Goal: Transaction & Acquisition: Purchase product/service

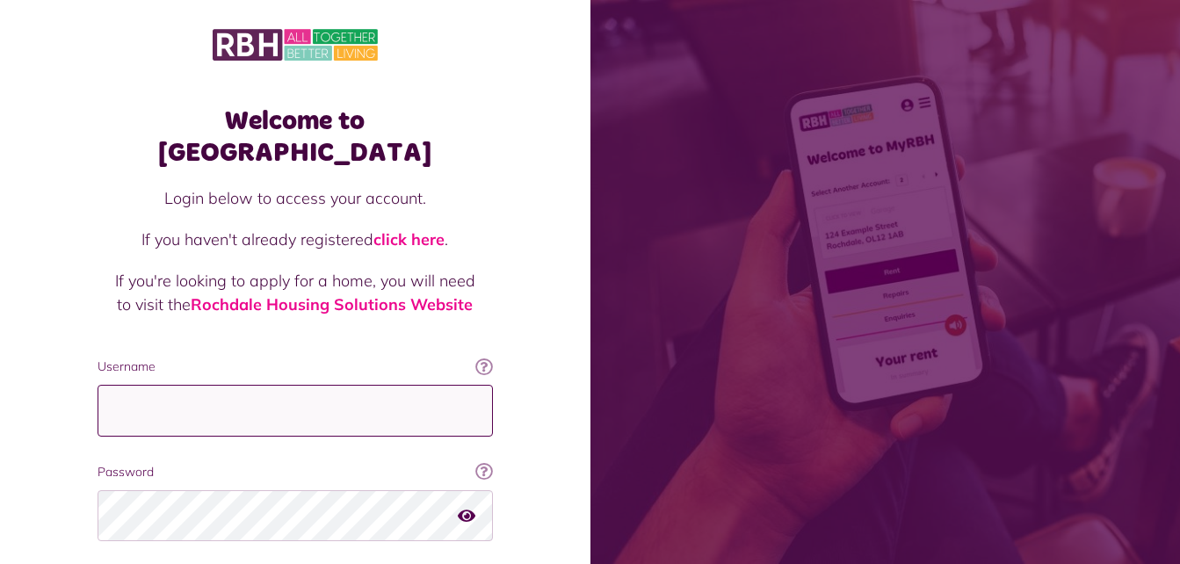
click at [343, 385] on input "Username" at bounding box center [295, 411] width 395 height 52
type input "**********"
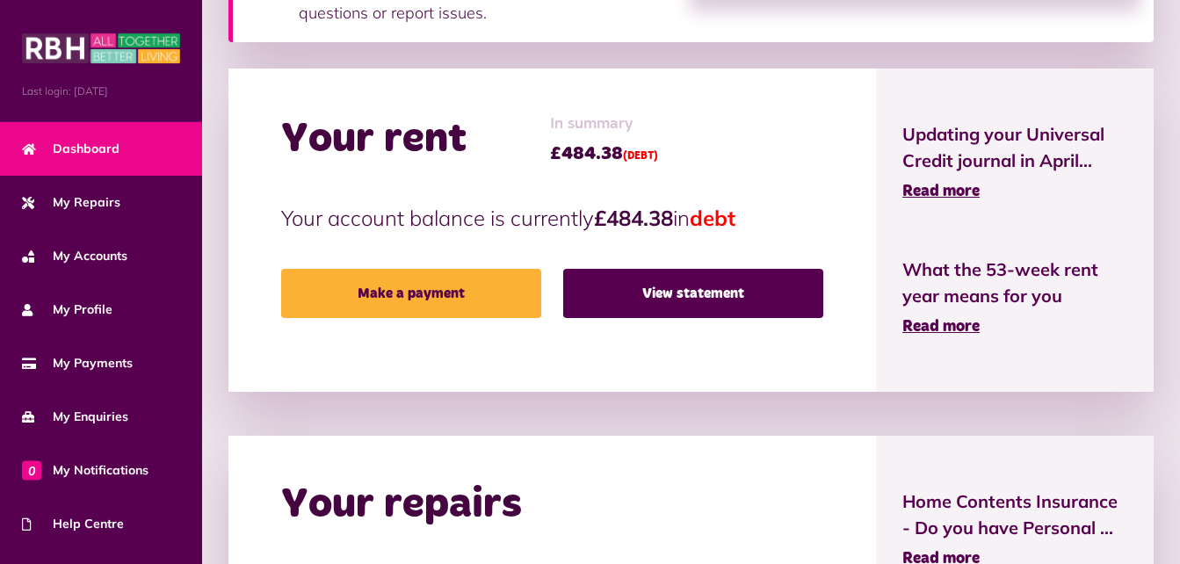
scroll to position [527, 0]
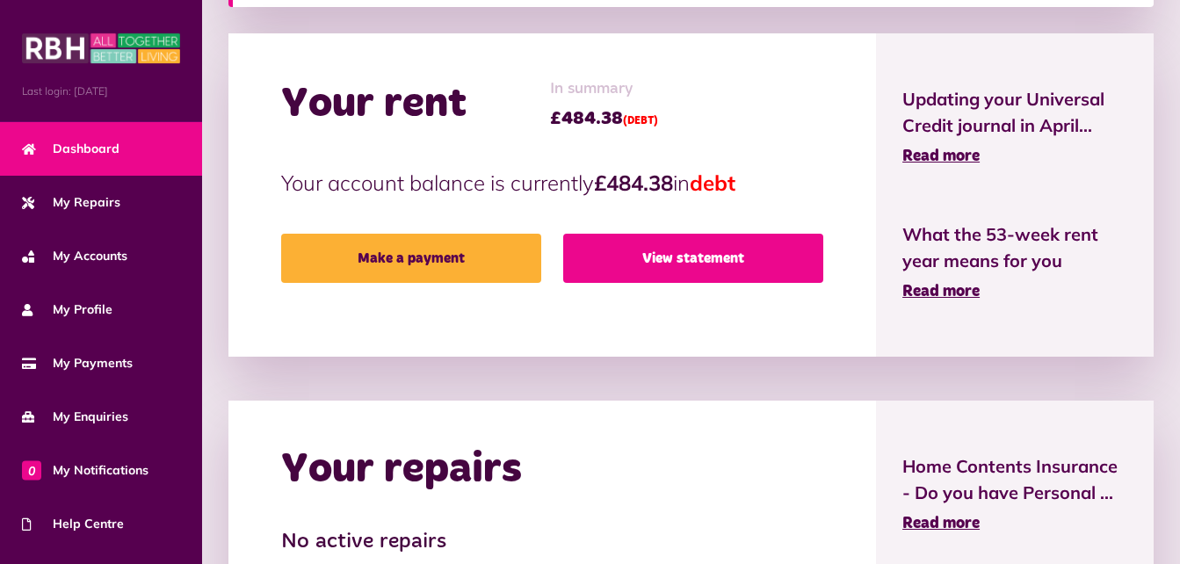
click at [688, 248] on link "View statement" at bounding box center [693, 258] width 260 height 49
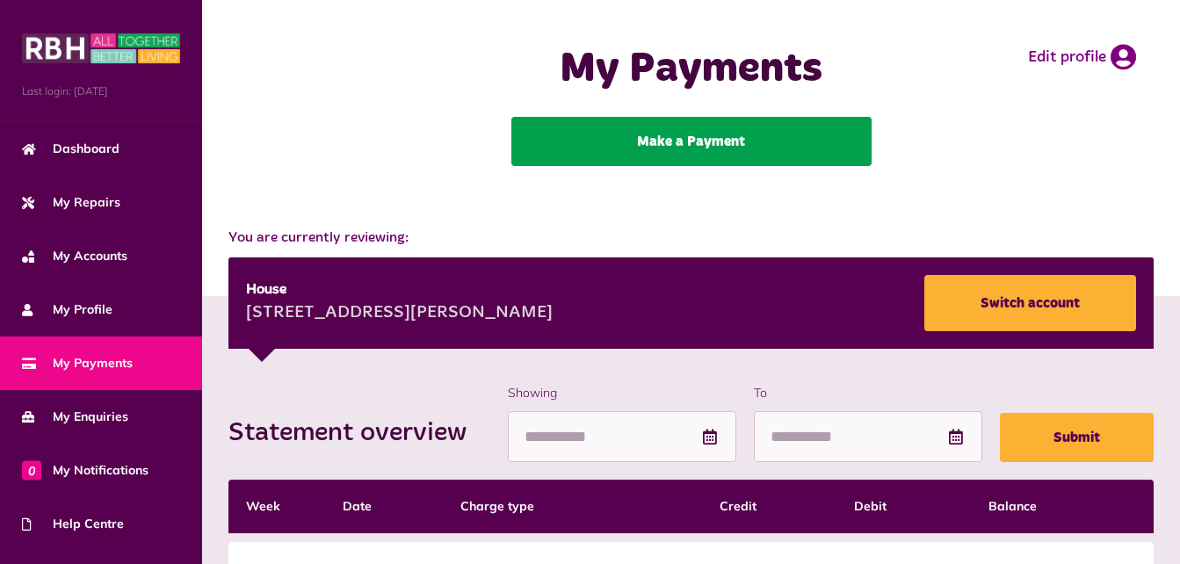
click at [712, 148] on link "Make a Payment" at bounding box center [691, 141] width 360 height 49
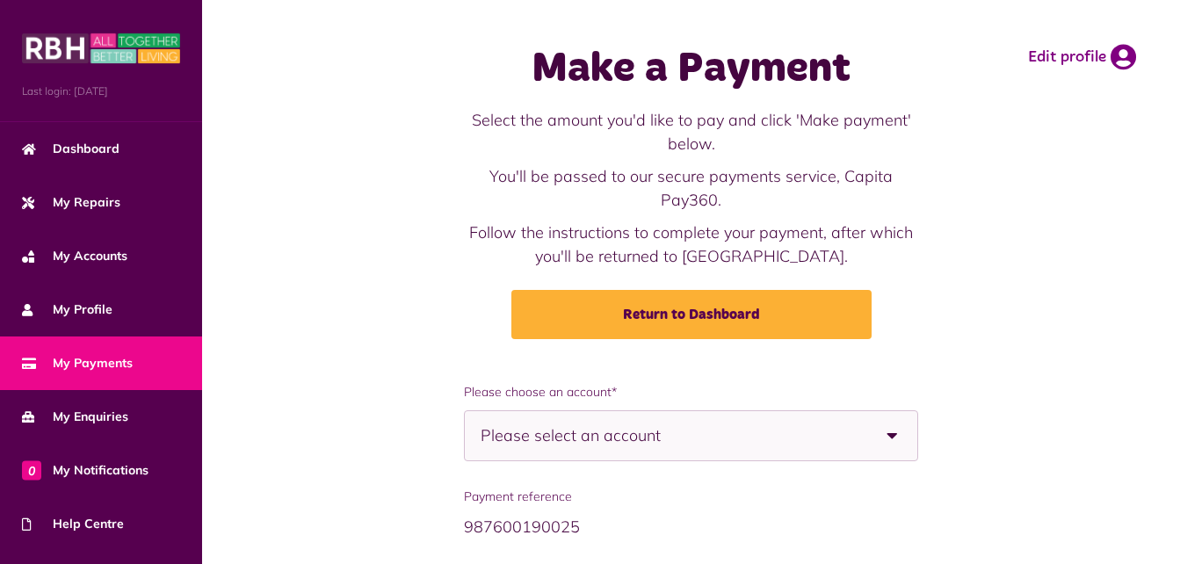
click at [891, 444] on b at bounding box center [892, 435] width 49 height 49
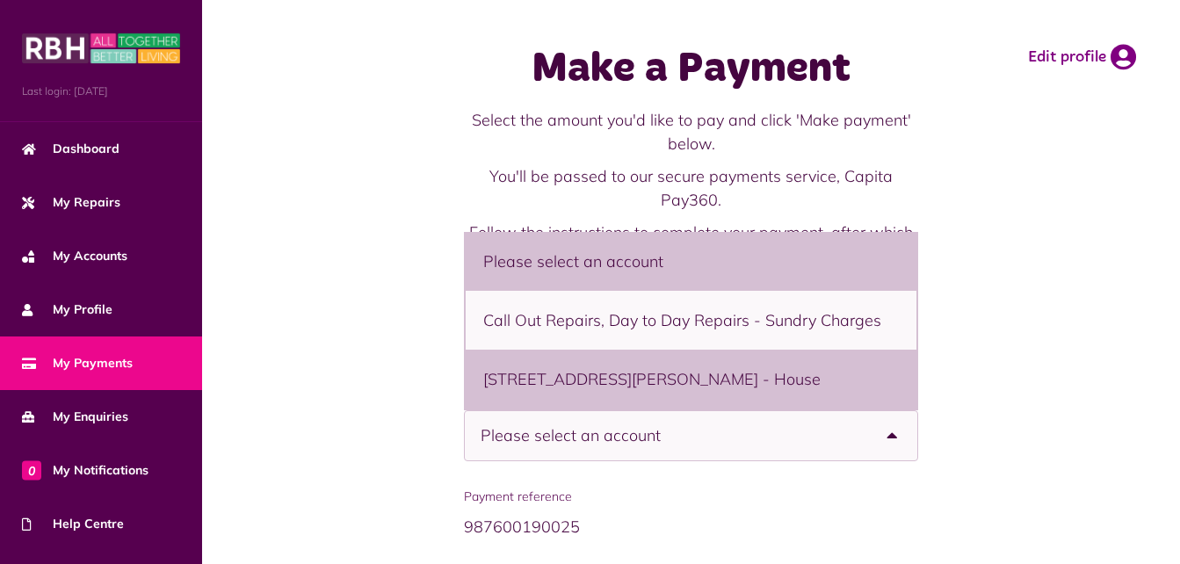
click at [866, 385] on li "29 Steps Meadow, Wardle, Rochdale, OL12 9UJ - House" at bounding box center [691, 379] width 451 height 59
select select "**********"
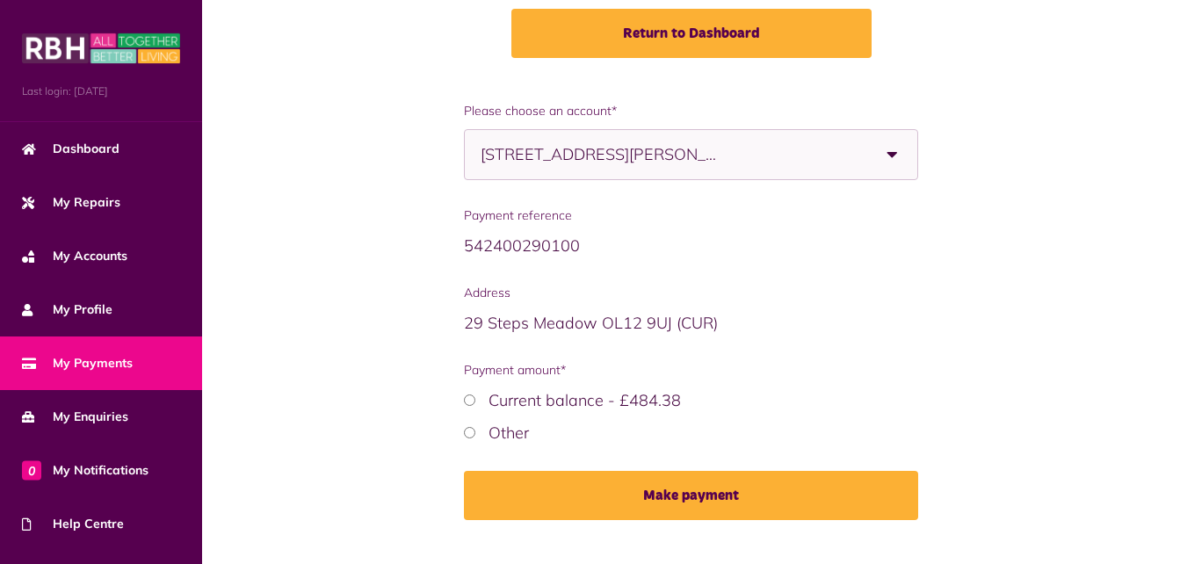
scroll to position [316, 0]
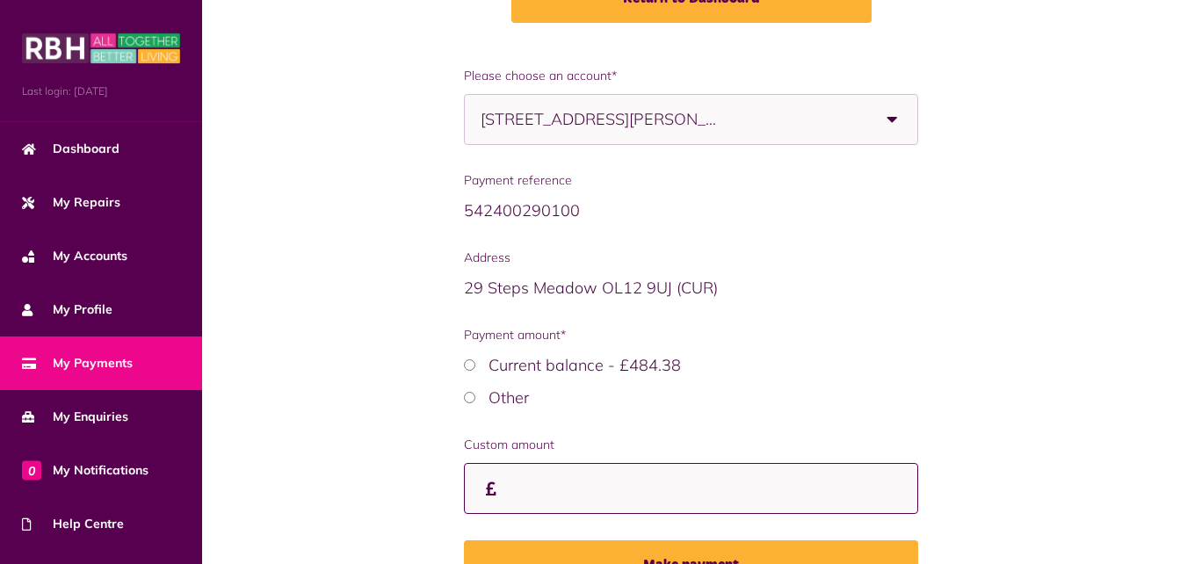
click at [0, 0] on input "Custom amount" at bounding box center [0, 0] width 0 height 0
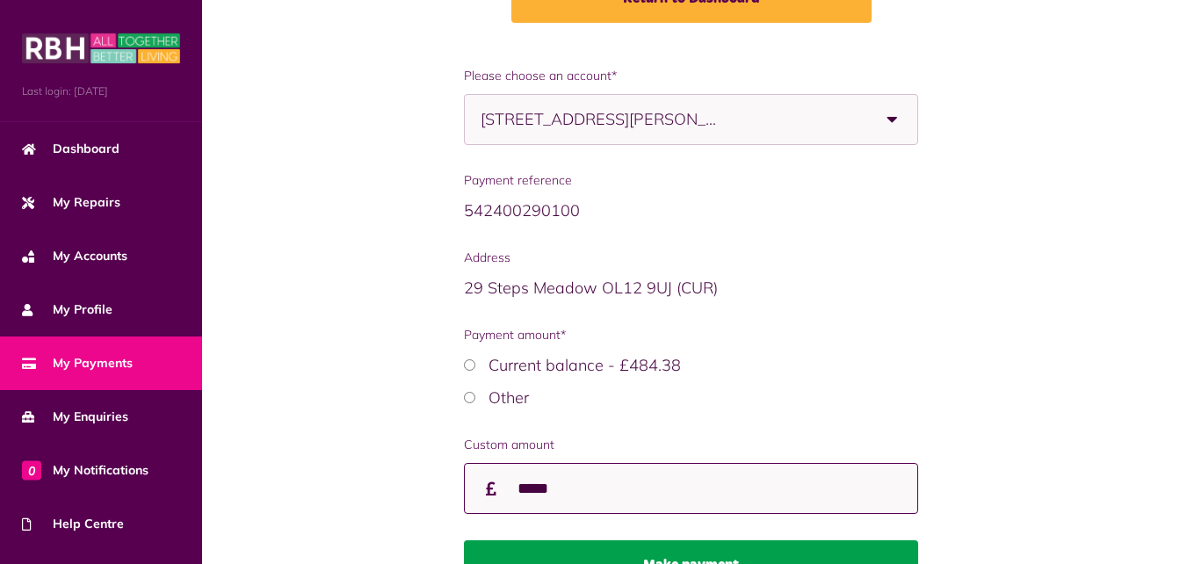
type input "*****"
click at [819, 554] on button "Make payment" at bounding box center [691, 564] width 454 height 49
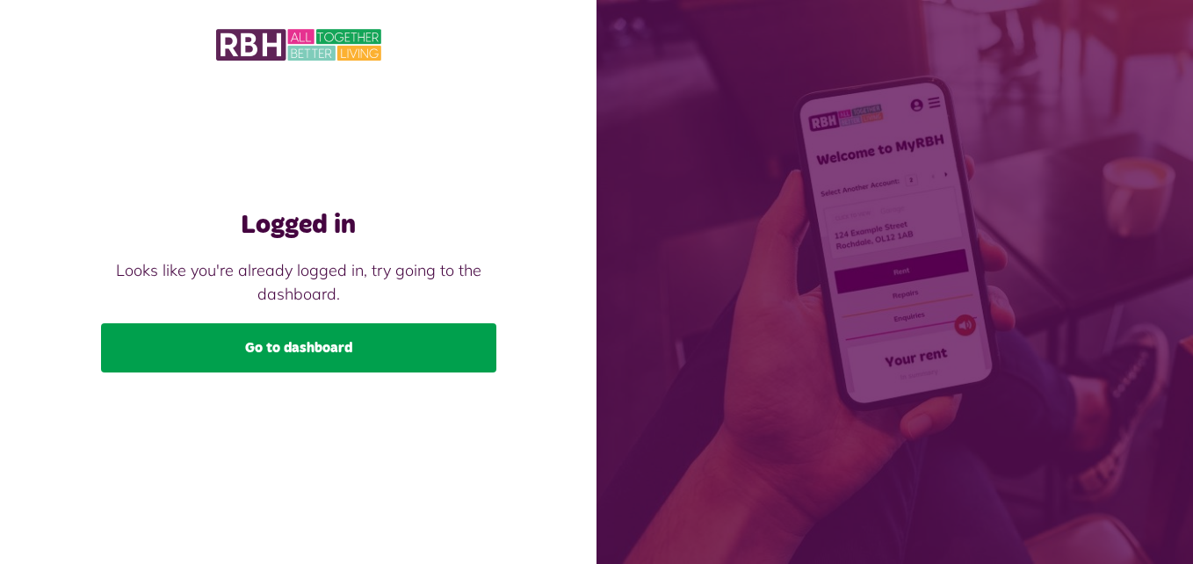
click at [321, 362] on link "Go to dashboard" at bounding box center [298, 347] width 395 height 49
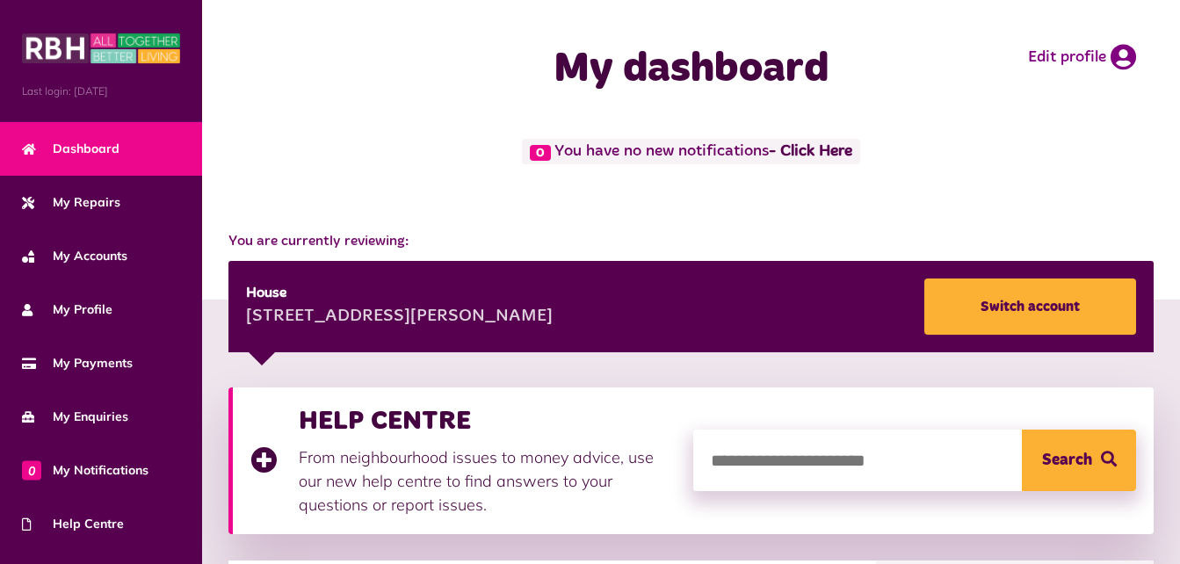
scroll to position [147, 0]
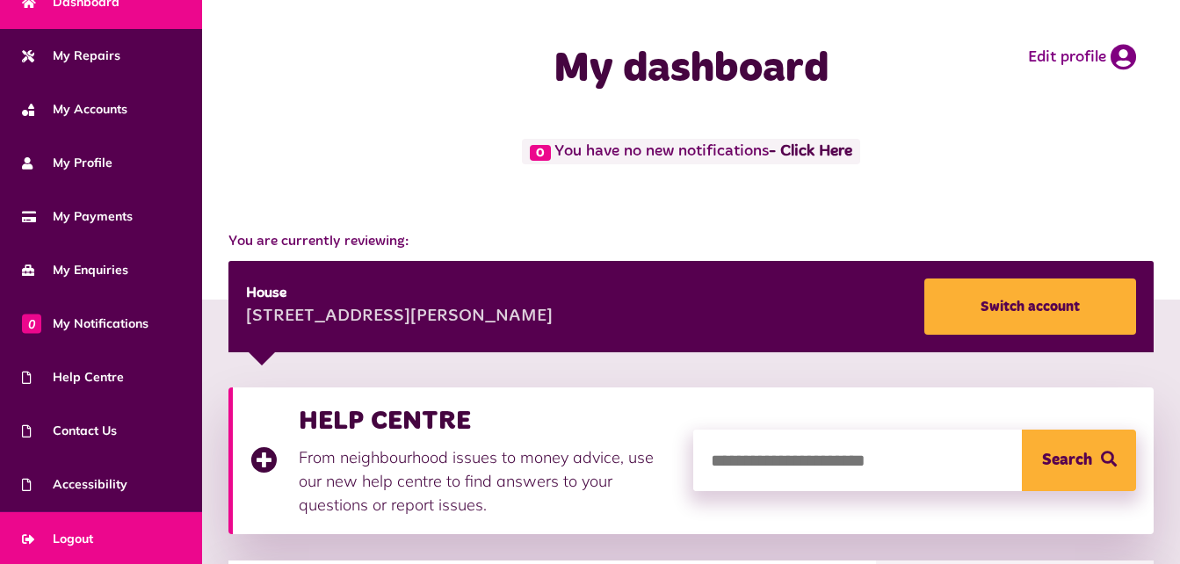
click at [162, 529] on link "Logout" at bounding box center [101, 539] width 202 height 54
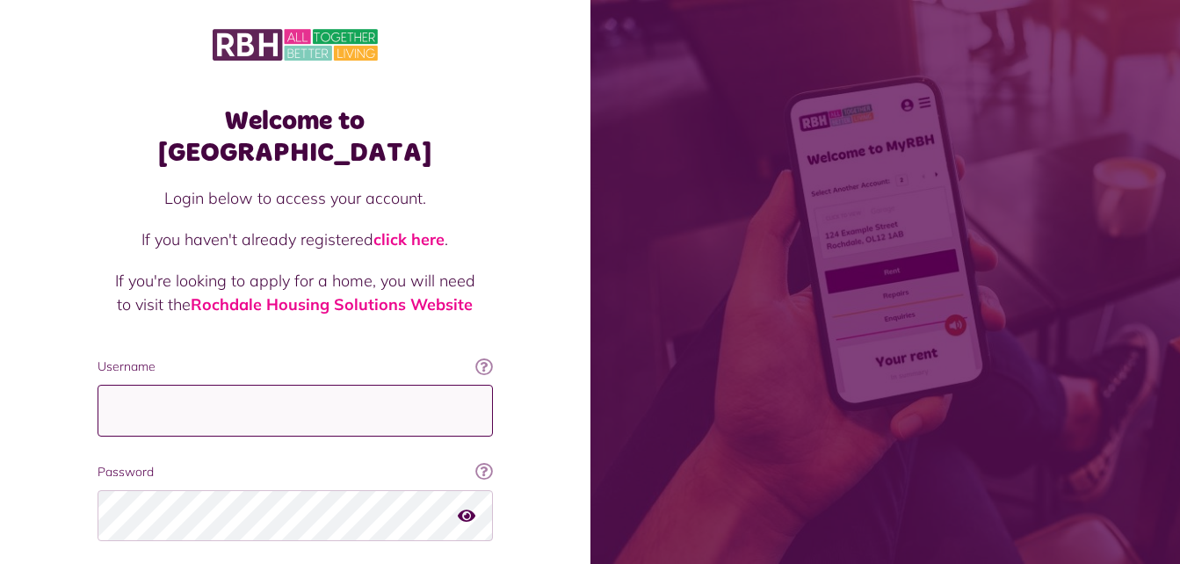
click at [208, 394] on input "Username" at bounding box center [295, 411] width 395 height 52
type input "**********"
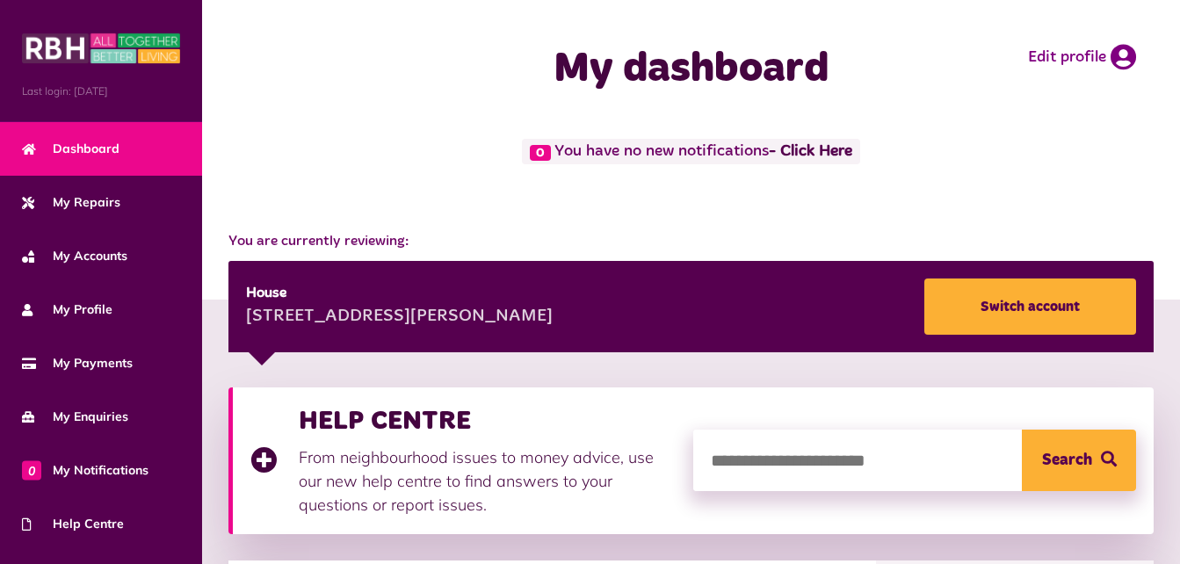
click at [953, 185] on div "0 You have no new notifications - Click Here" at bounding box center [691, 167] width 943 height 57
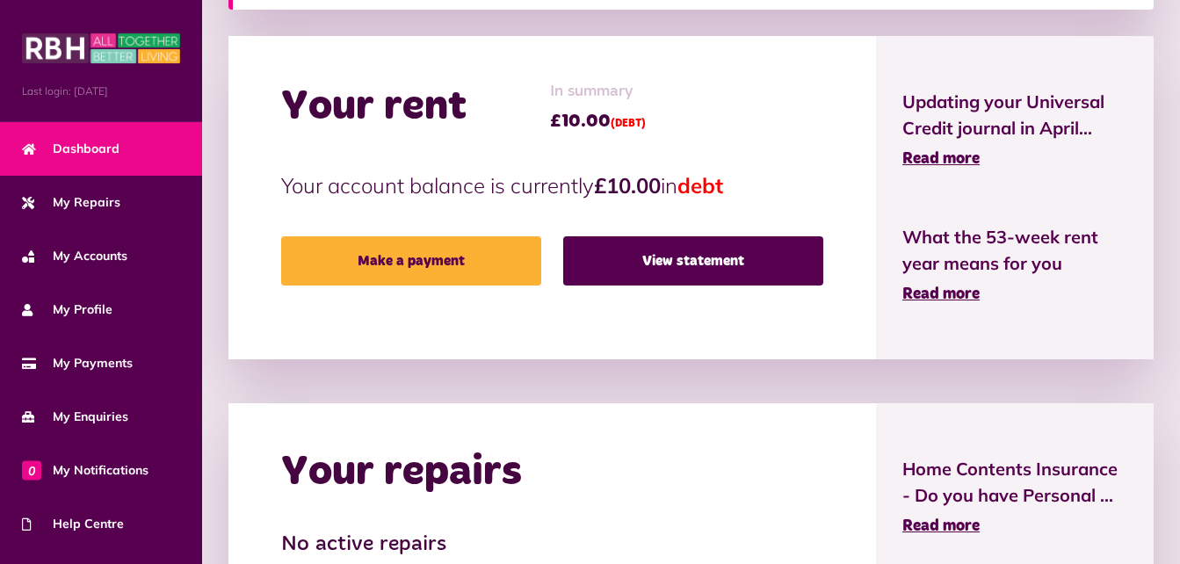
scroll to position [527, 0]
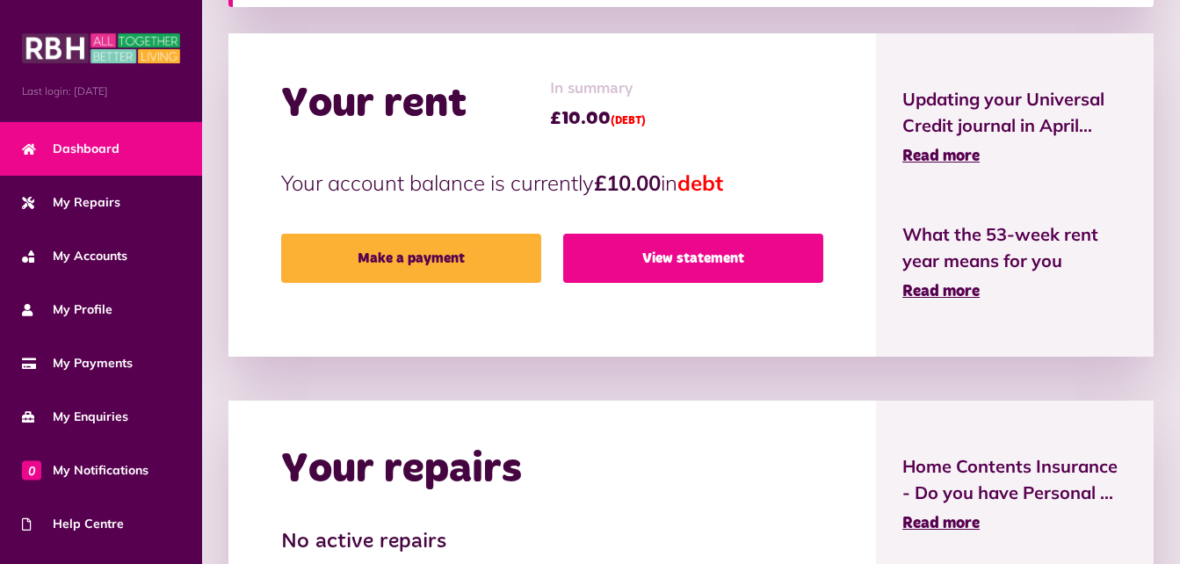
click at [703, 264] on link "View statement" at bounding box center [693, 258] width 260 height 49
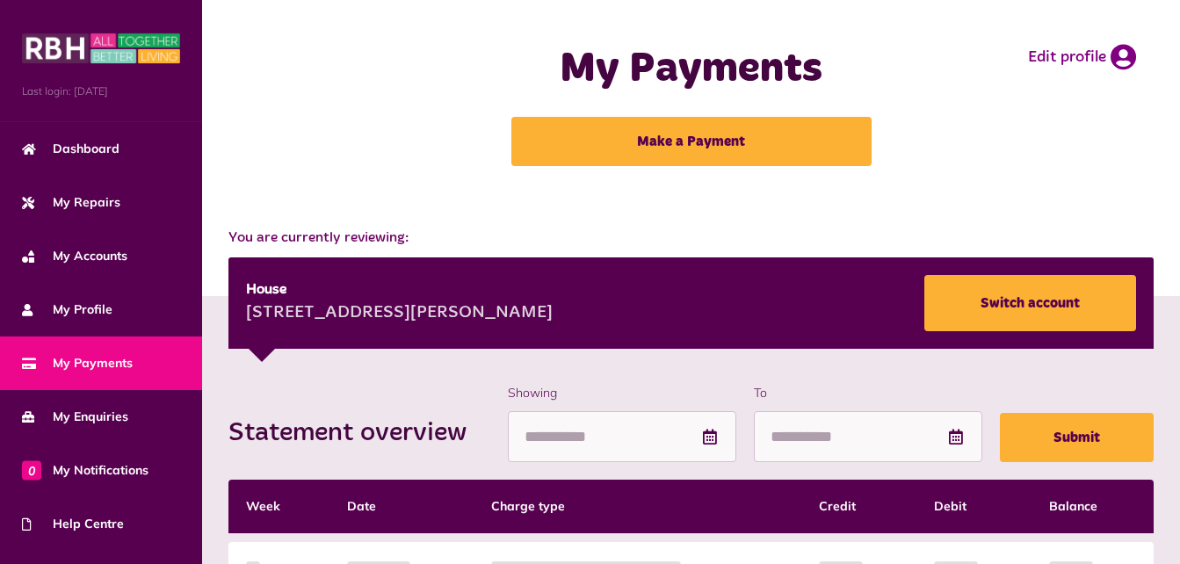
click at [1020, 123] on div "My Payments Make a Payment Edit profile" at bounding box center [691, 105] width 943 height 175
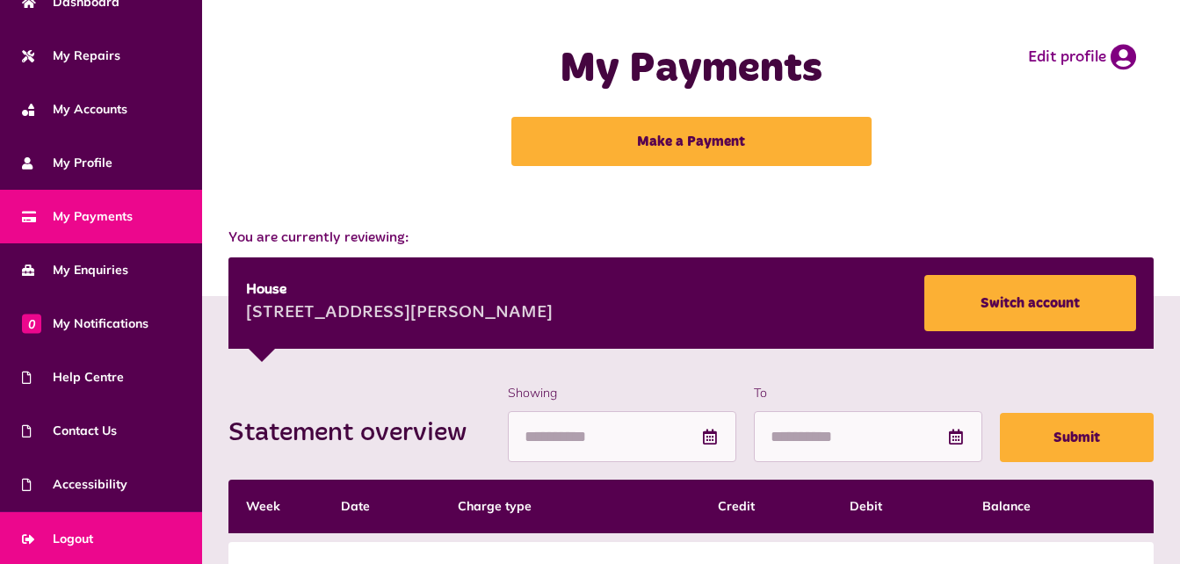
click at [148, 528] on link "Logout" at bounding box center [101, 539] width 202 height 54
